Goal: Manage account settings

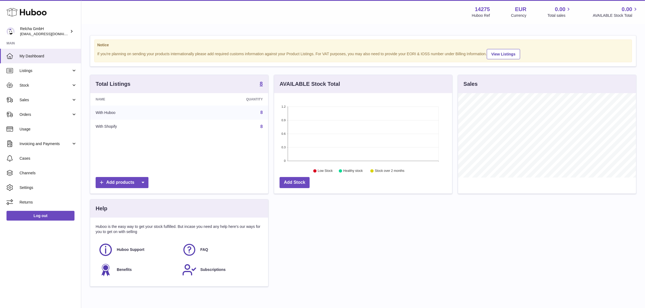
scroll to position [84, 178]
click at [46, 170] on link "Channels" at bounding box center [40, 173] width 81 height 15
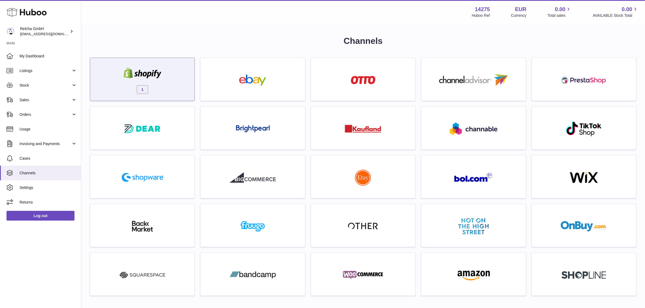
click at [167, 89] on div "1" at bounding box center [142, 80] width 99 height 35
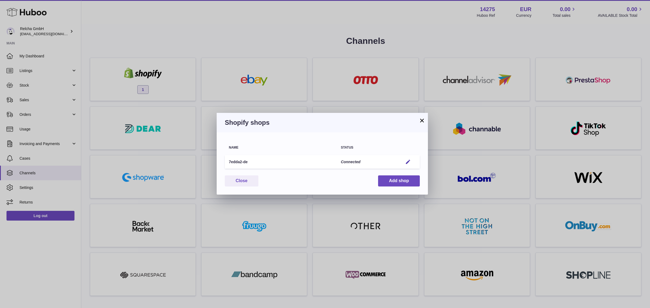
click at [421, 120] on button "×" at bounding box center [422, 120] width 6 height 6
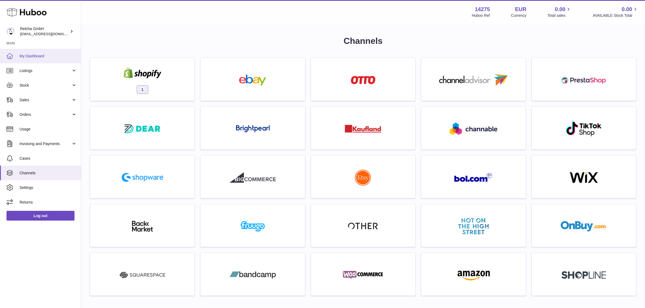
click at [44, 61] on link "My Dashboard" at bounding box center [40, 56] width 81 height 15
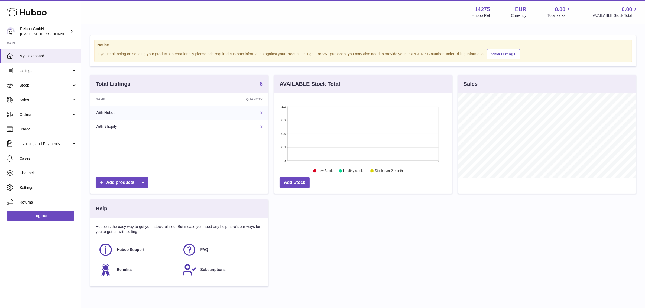
scroll to position [84, 178]
click at [51, 35] on span "[EMAIL_ADDRESS][DOMAIN_NAME]" at bounding box center [50, 34] width 60 height 4
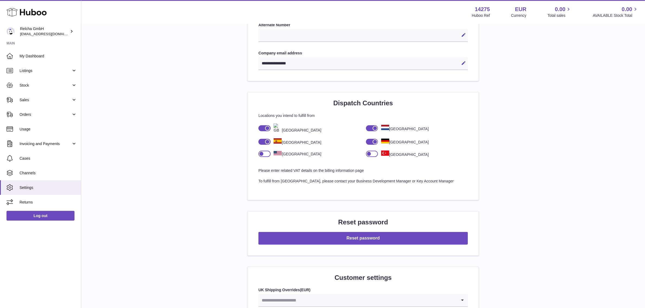
scroll to position [338, 0]
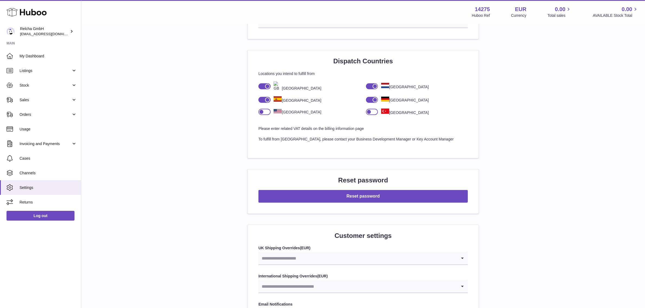
click at [267, 99] on div at bounding box center [267, 99] width 5 height 5
click at [267, 87] on div at bounding box center [267, 86] width 5 height 5
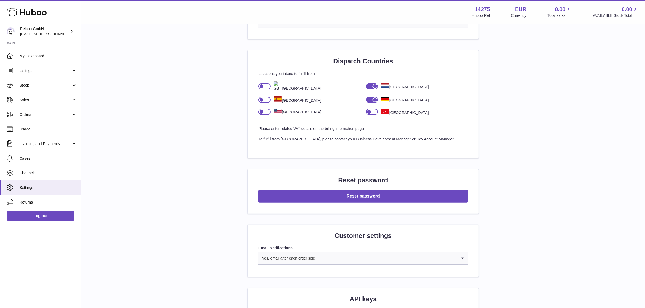
click at [370, 99] on div at bounding box center [372, 100] width 12 height 6
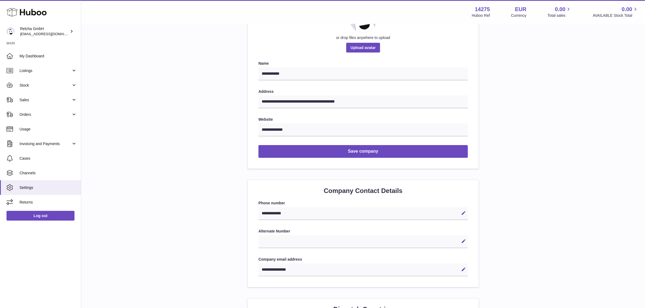
scroll to position [0, 0]
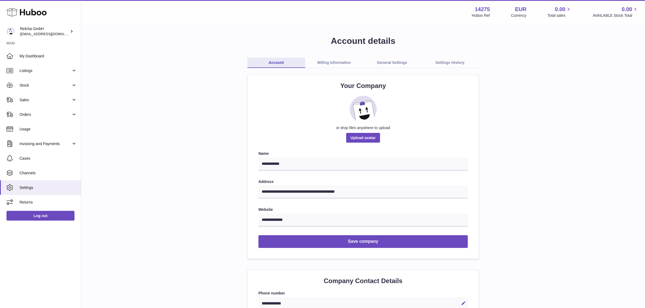
click at [334, 63] on link "Billing Information" at bounding box center [334, 63] width 58 height 10
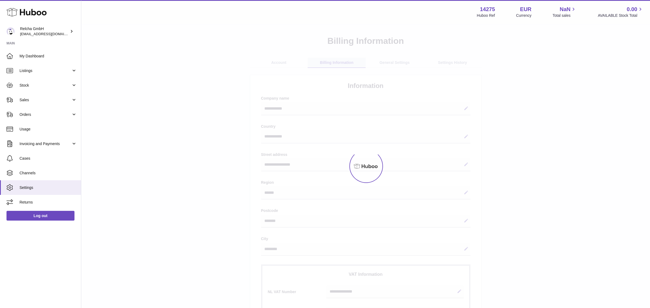
select select "**"
